Goal: Task Accomplishment & Management: Use online tool/utility

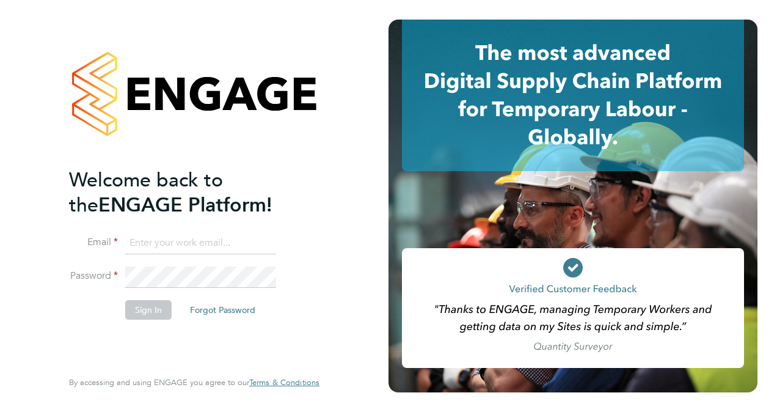
click at [139, 245] on input at bounding box center [200, 243] width 151 height 22
type input "adam.bramley@bgis.com"
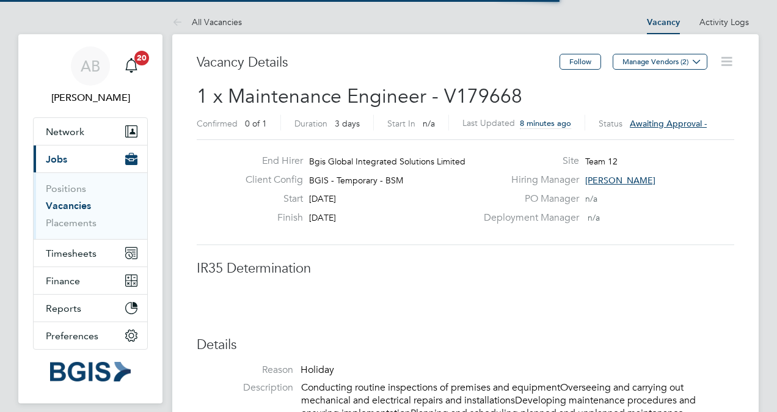
scroll to position [36, 86]
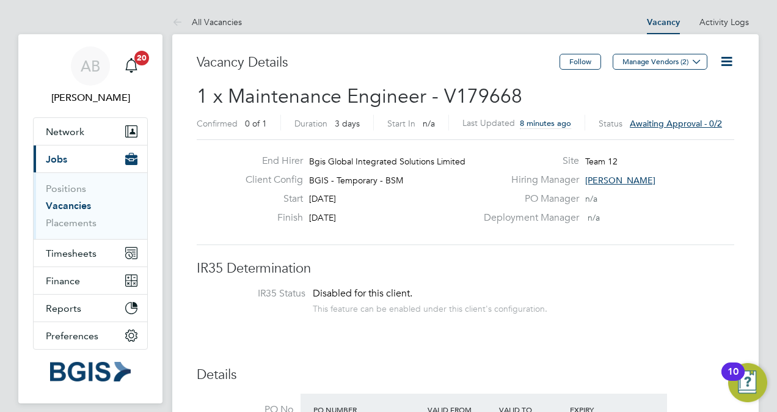
click at [648, 119] on span "Awaiting approval - 0/2" at bounding box center [676, 123] width 92 height 11
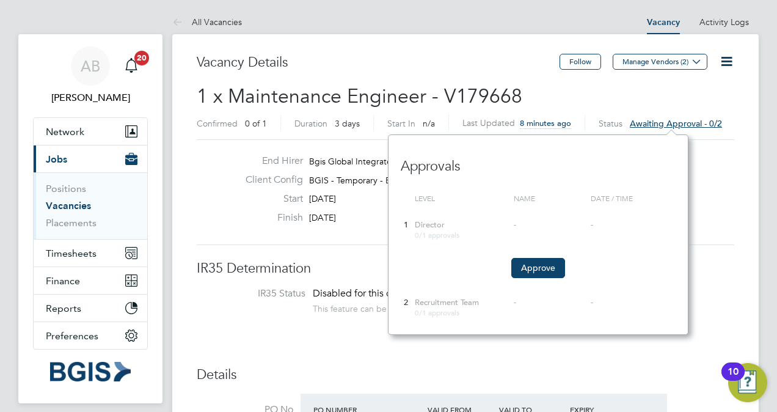
scroll to position [10, 92]
click at [536, 266] on button "Approve" at bounding box center [539, 268] width 54 height 20
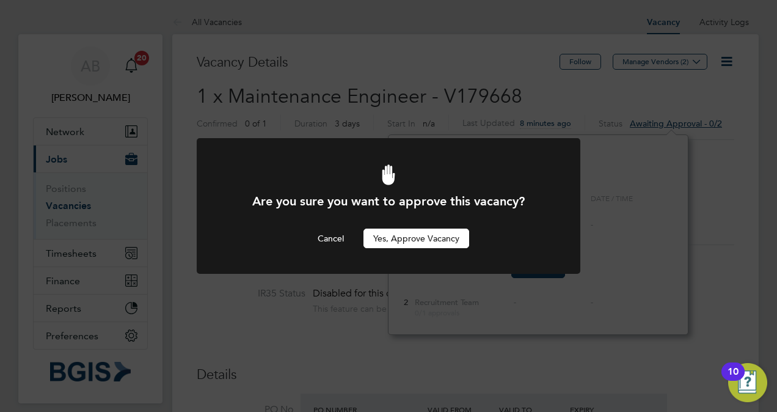
click at [403, 237] on button "Yes, Approve Vacancy" at bounding box center [417, 239] width 106 height 20
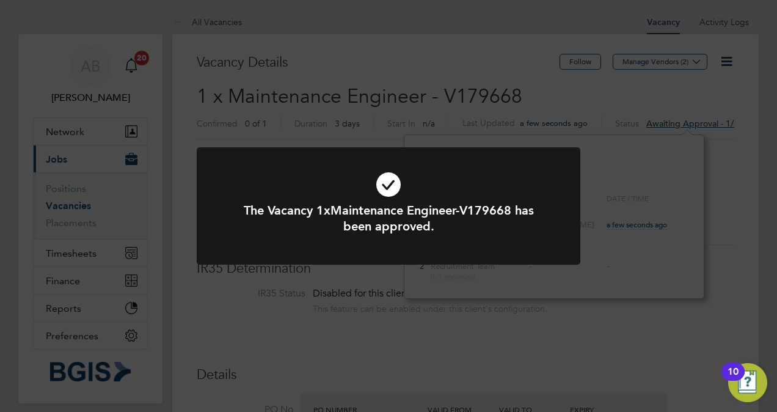
scroll to position [36, 86]
